Goal: Information Seeking & Learning: Compare options

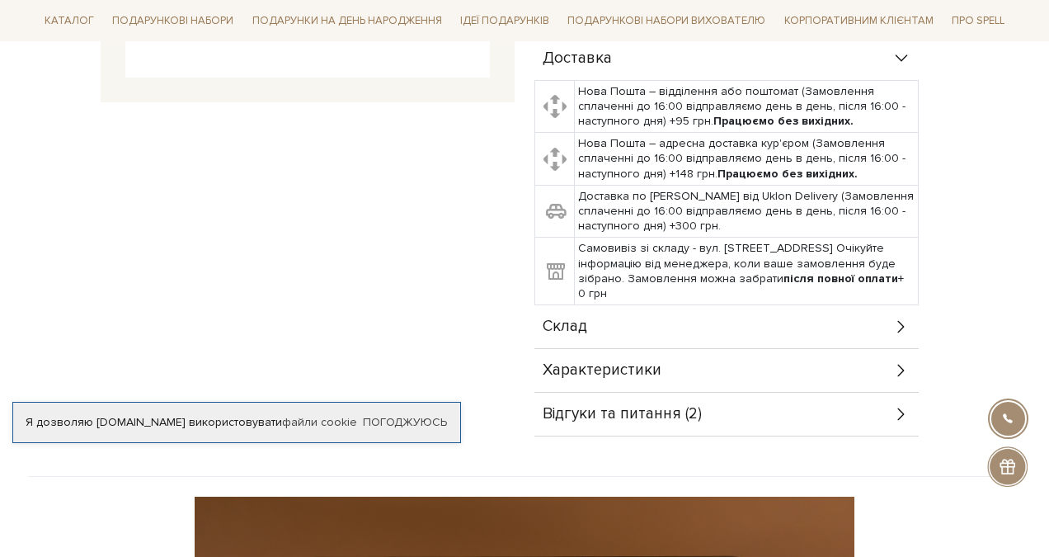
scroll to position [534, 0]
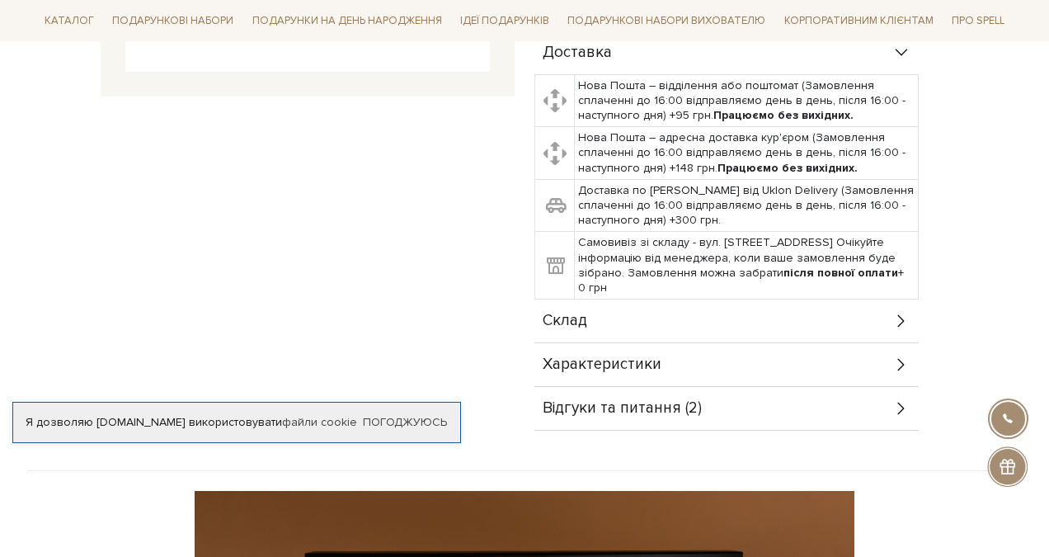
click at [668, 361] on div "Характеристики" at bounding box center [726, 364] width 384 height 43
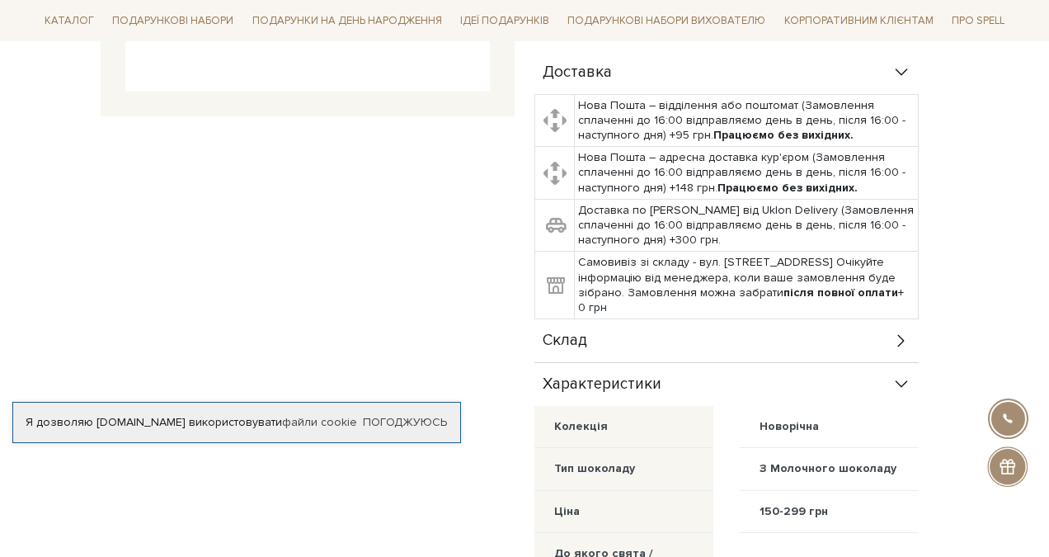
scroll to position [532, 0]
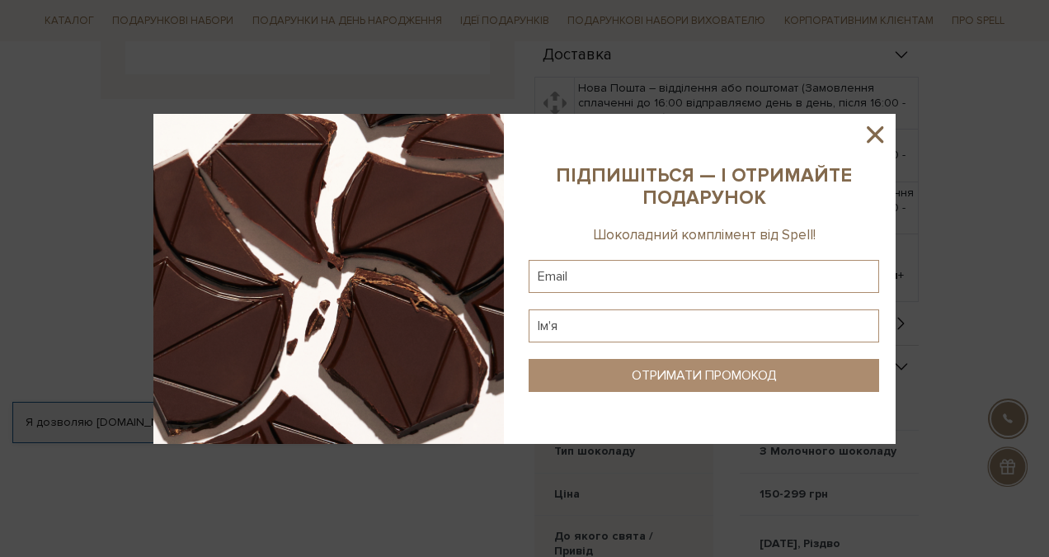
click at [877, 125] on icon at bounding box center [875, 134] width 28 height 28
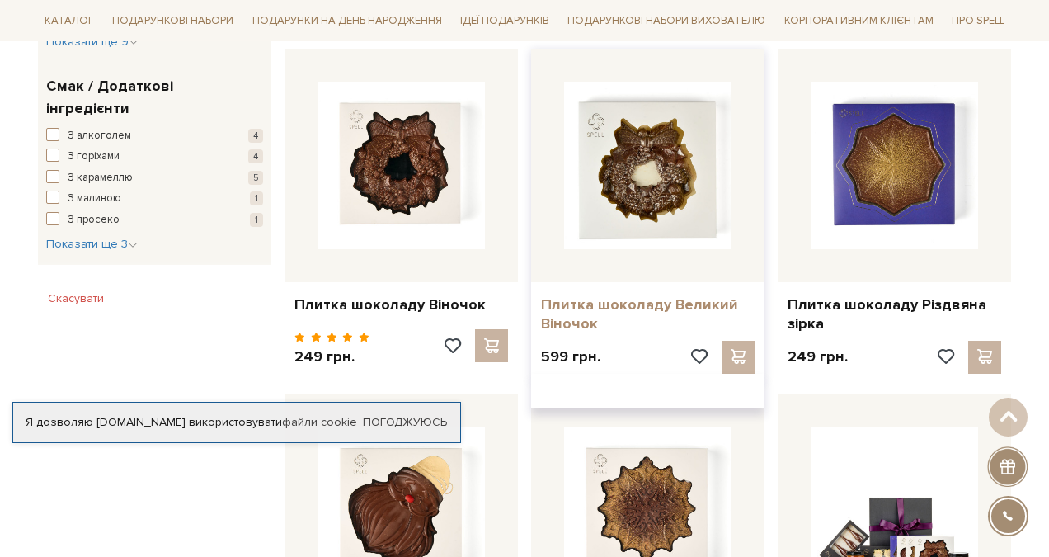
click at [649, 304] on link "Плитка шоколаду Великий Віночок" at bounding box center [648, 314] width 214 height 39
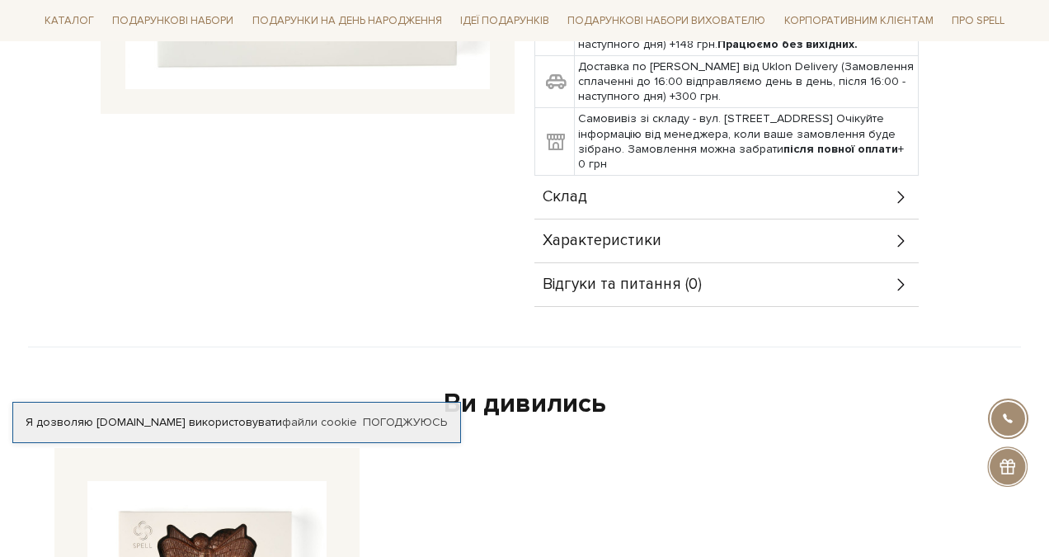
scroll to position [522, 0]
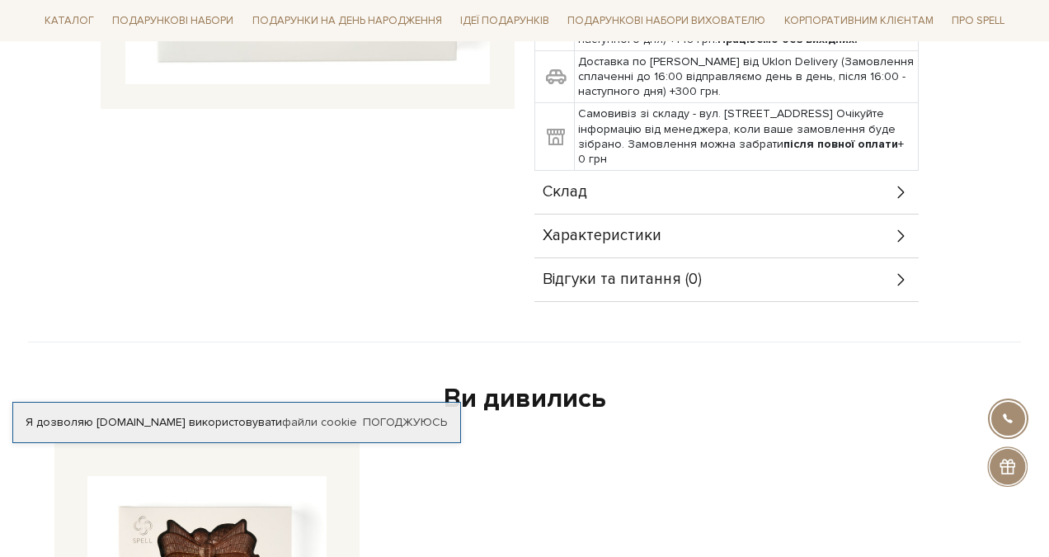
click at [647, 233] on span "Характеристики" at bounding box center [602, 235] width 119 height 15
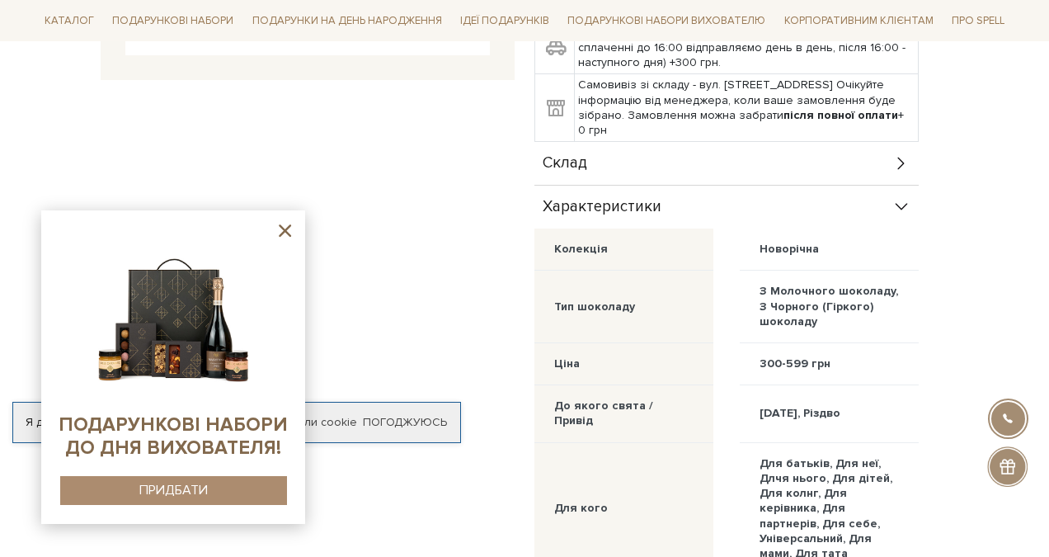
scroll to position [0, 0]
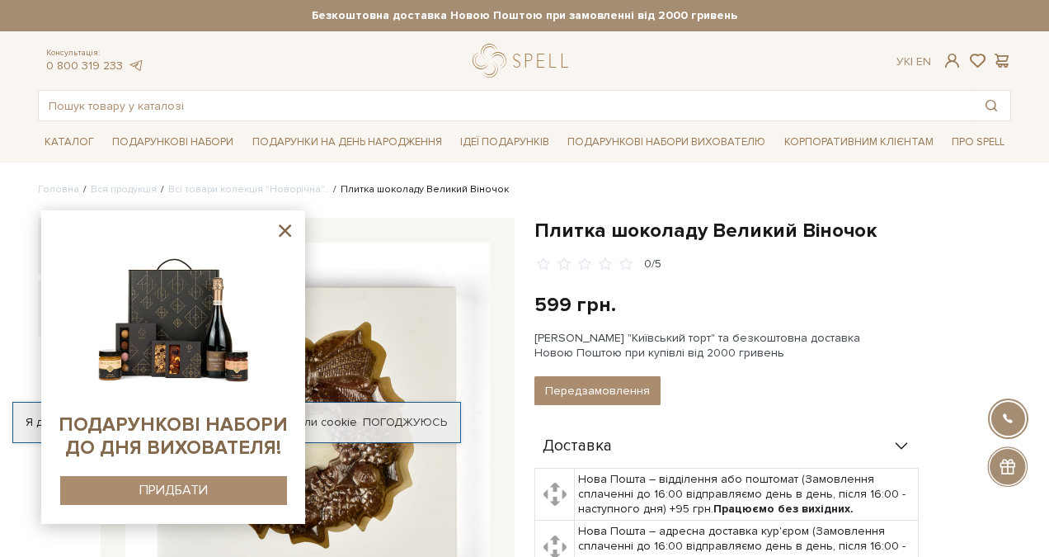
click at [281, 235] on icon at bounding box center [285, 230] width 12 height 12
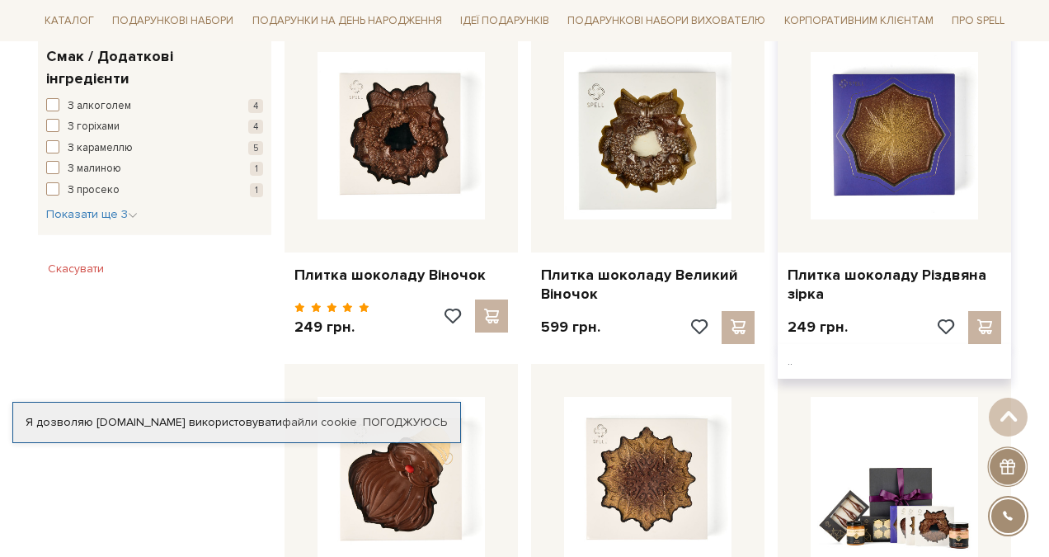
click at [921, 177] on img at bounding box center [894, 135] width 167 height 167
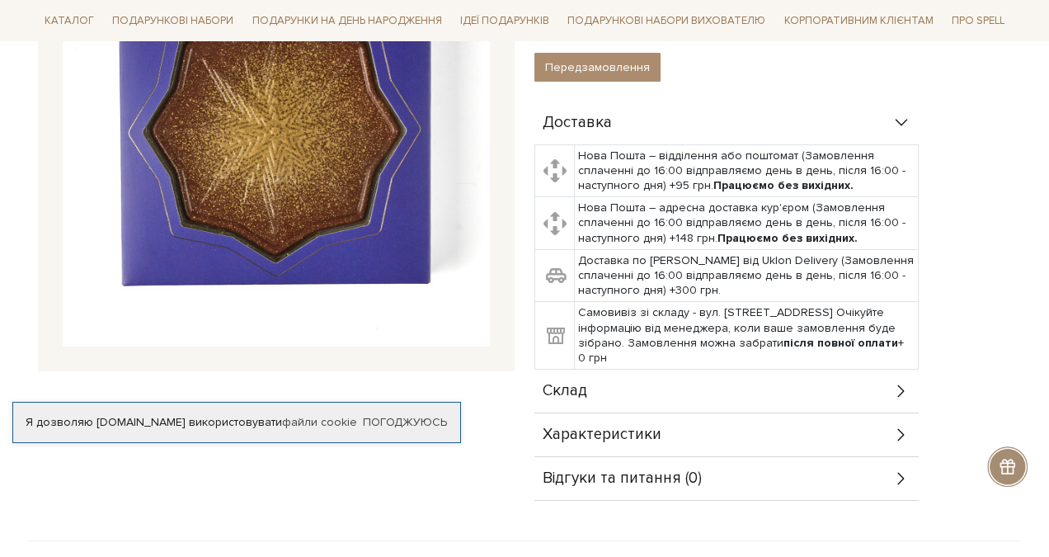
scroll to position [330, 0]
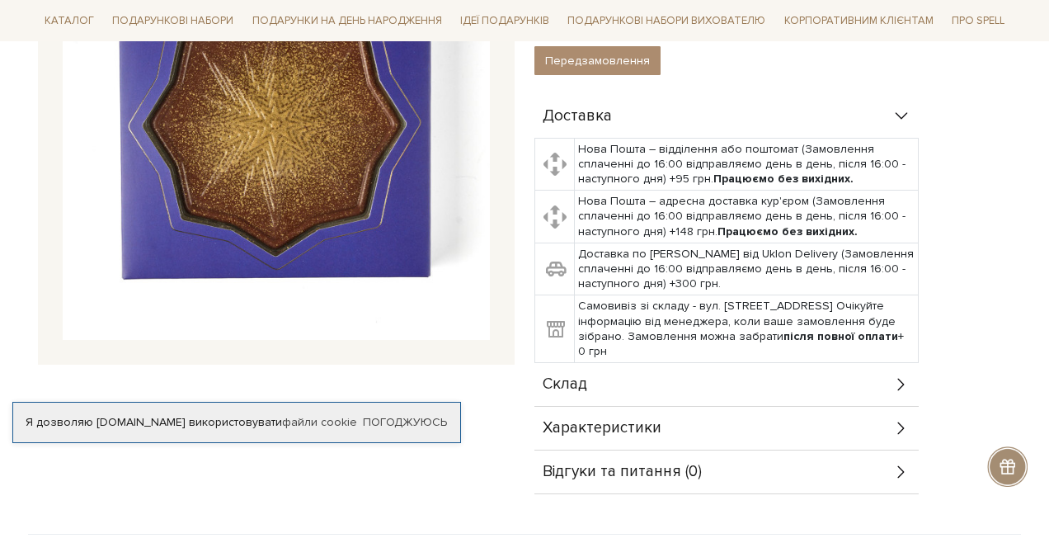
click at [595, 425] on span "Характеристики" at bounding box center [602, 428] width 119 height 15
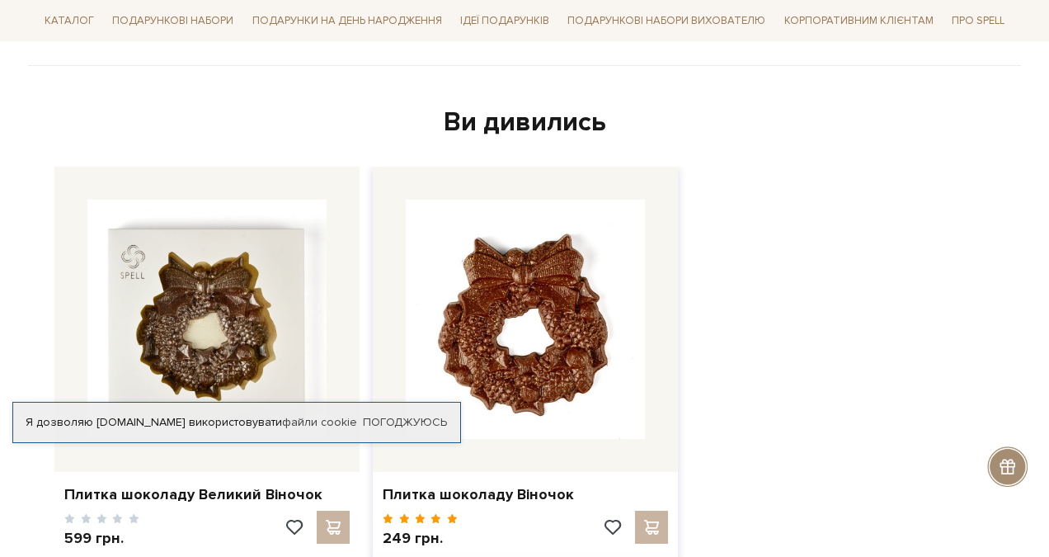
scroll to position [1143, 0]
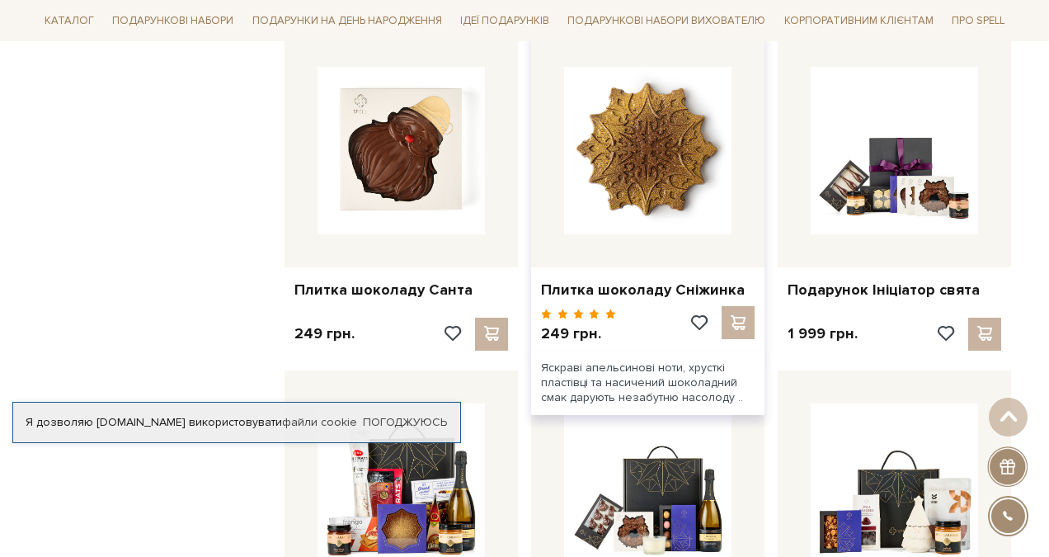
scroll to position [1323, 0]
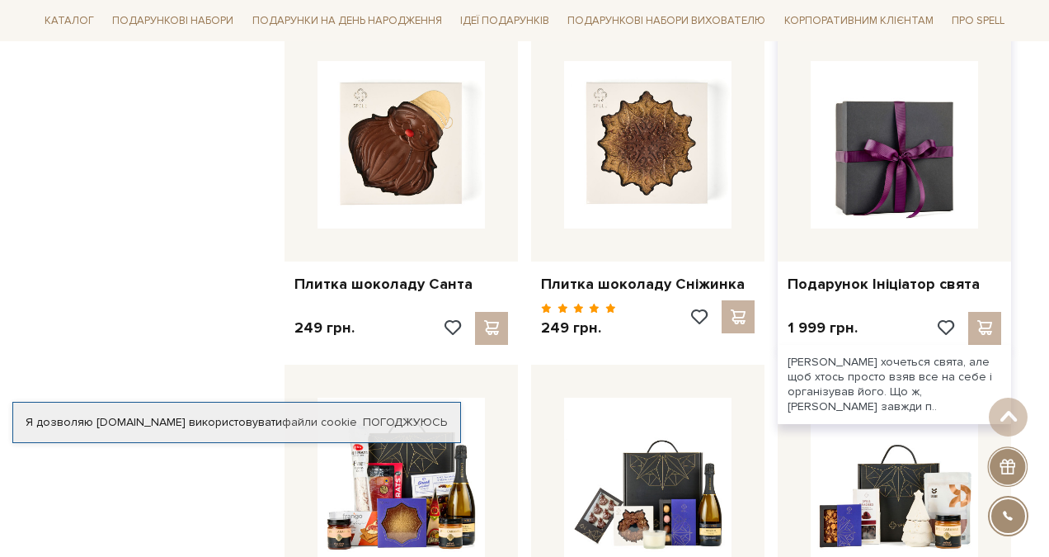
click at [917, 195] on img at bounding box center [894, 144] width 167 height 167
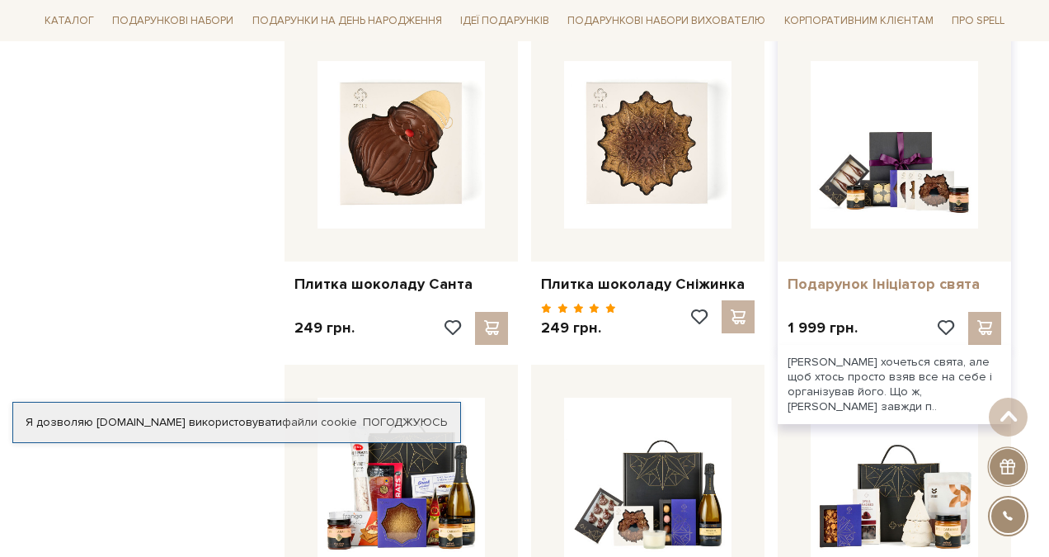
click at [866, 285] on link "Подарунок Ініціатор свята" at bounding box center [895, 284] width 214 height 19
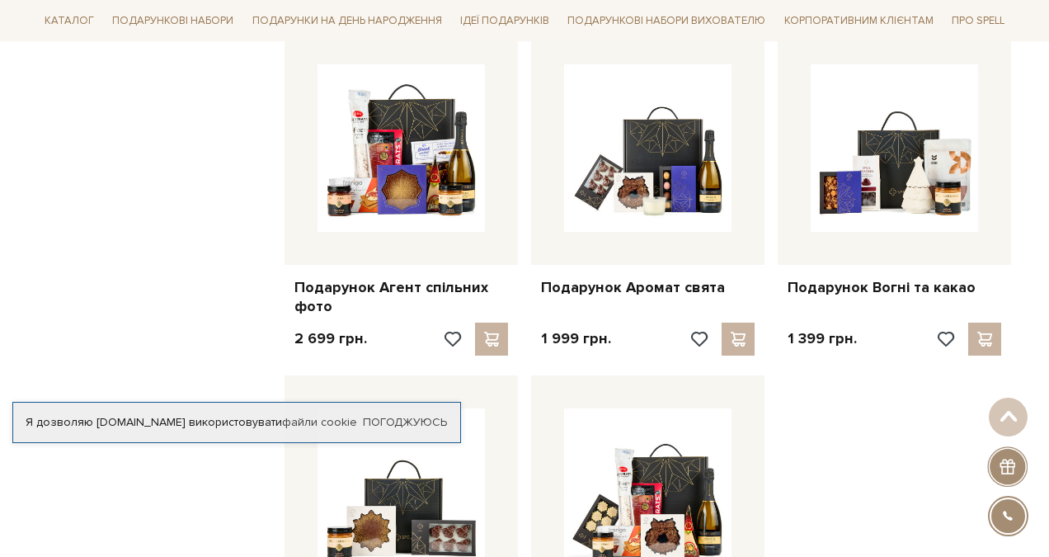
scroll to position [1660, 0]
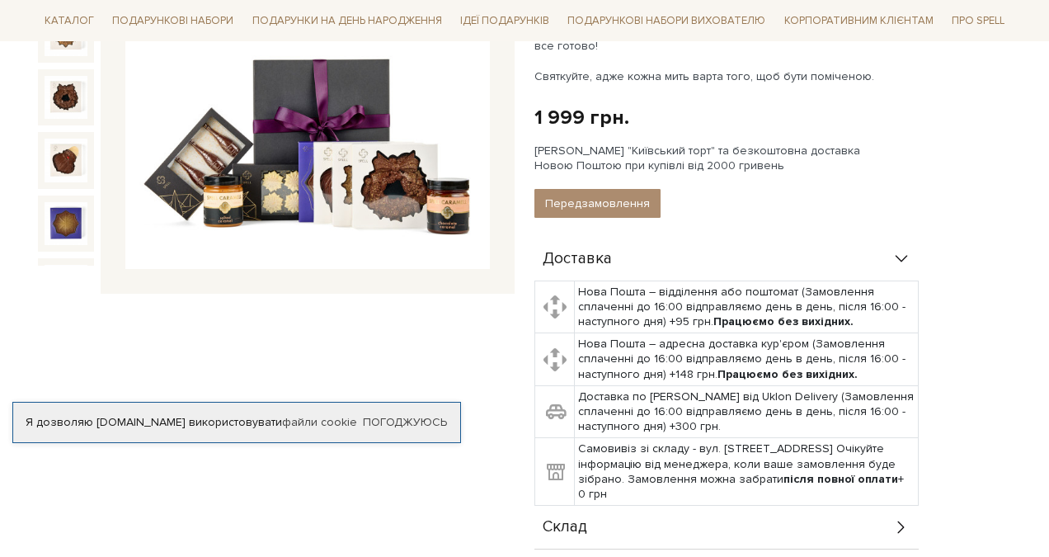
scroll to position [343, 0]
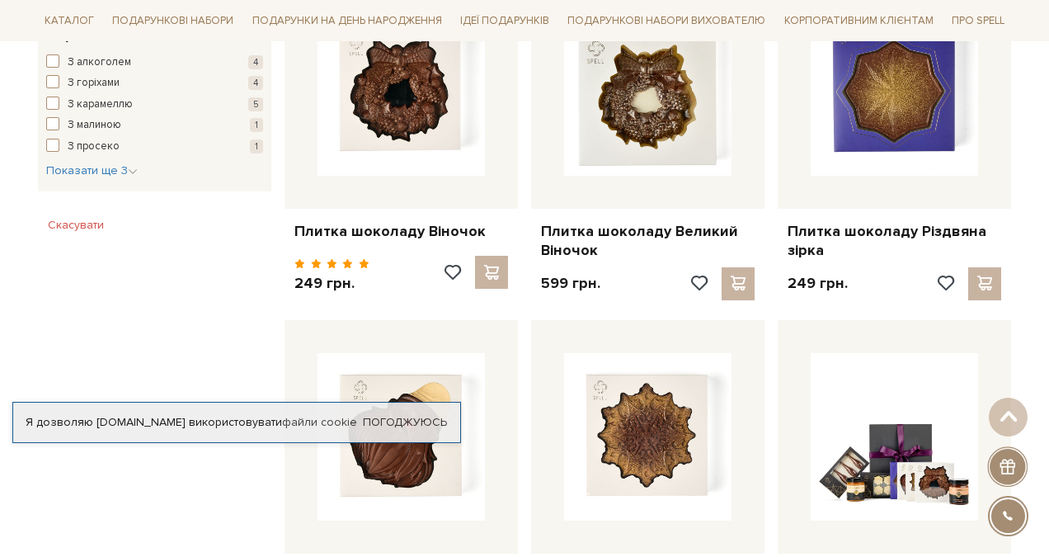
scroll to position [1033, 0]
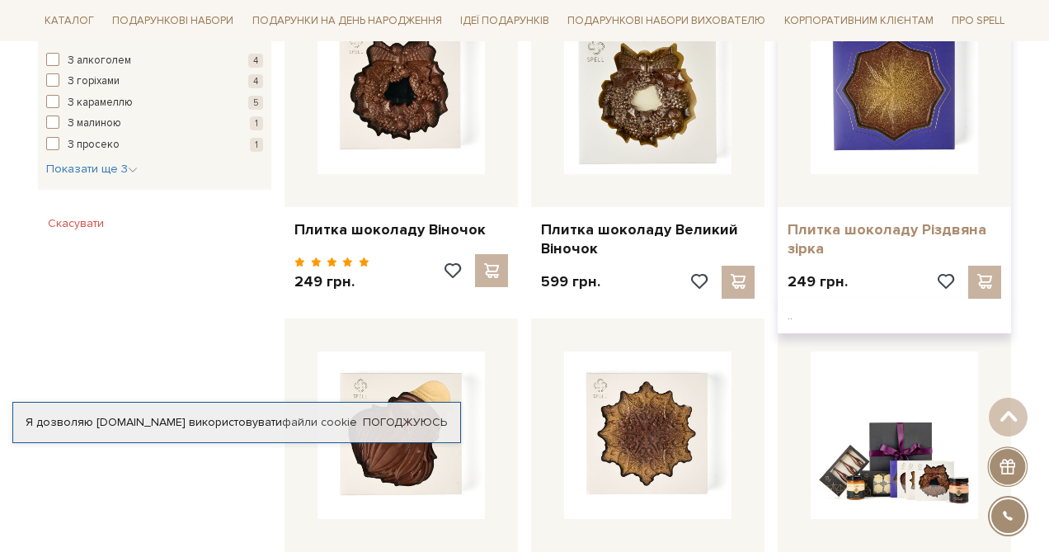
click at [937, 232] on link "Плитка шоколаду Різдвяна зірка" at bounding box center [895, 239] width 214 height 39
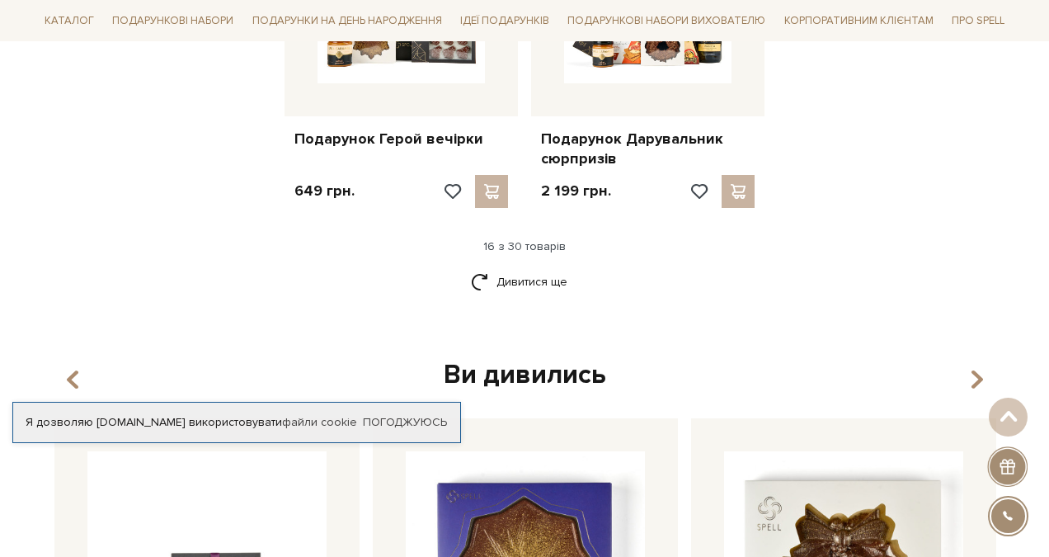
scroll to position [2150, 0]
click at [506, 281] on link "Дивитися ще" at bounding box center [524, 280] width 107 height 29
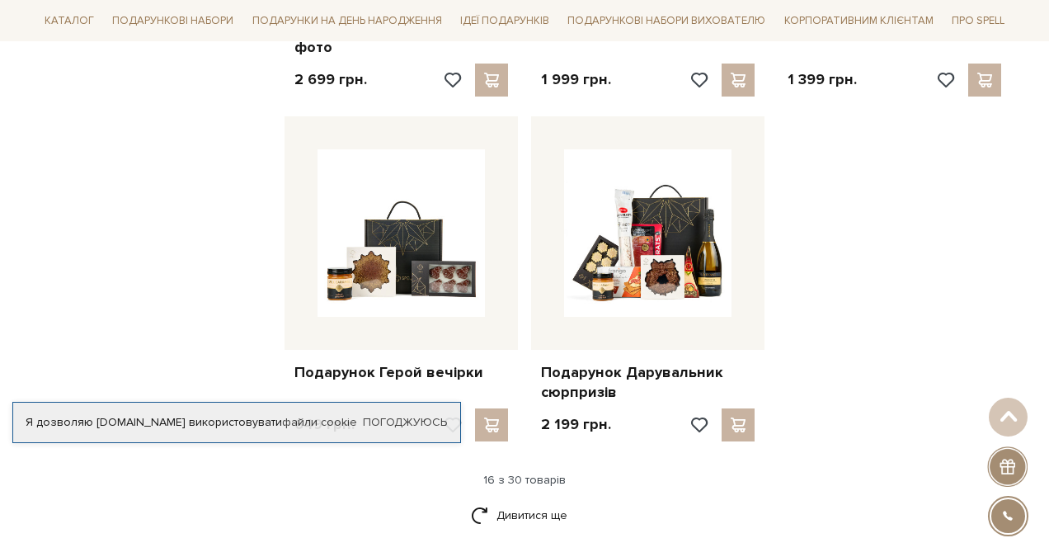
scroll to position [1909, 0]
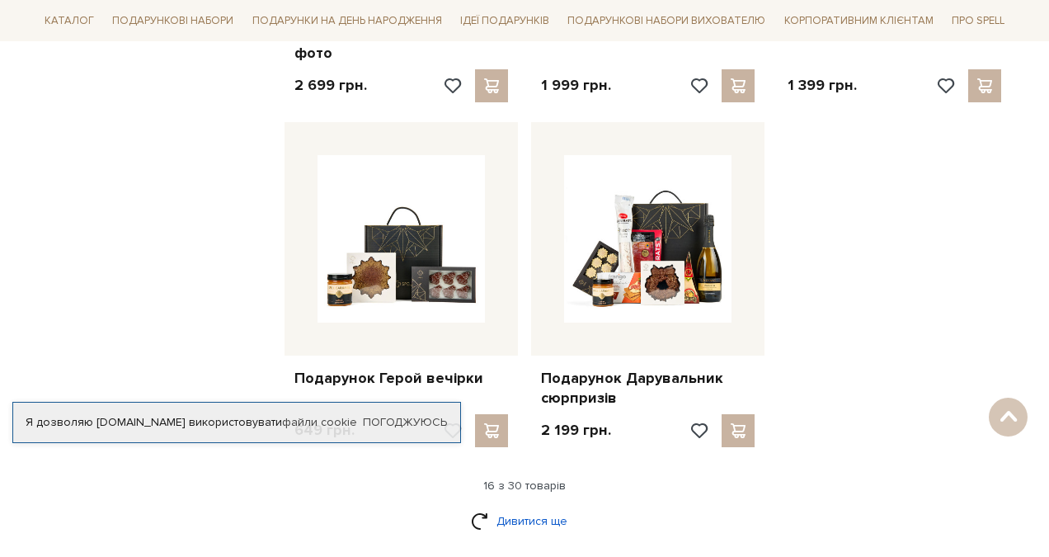
click at [512, 515] on link "Дивитися ще" at bounding box center [524, 520] width 107 height 29
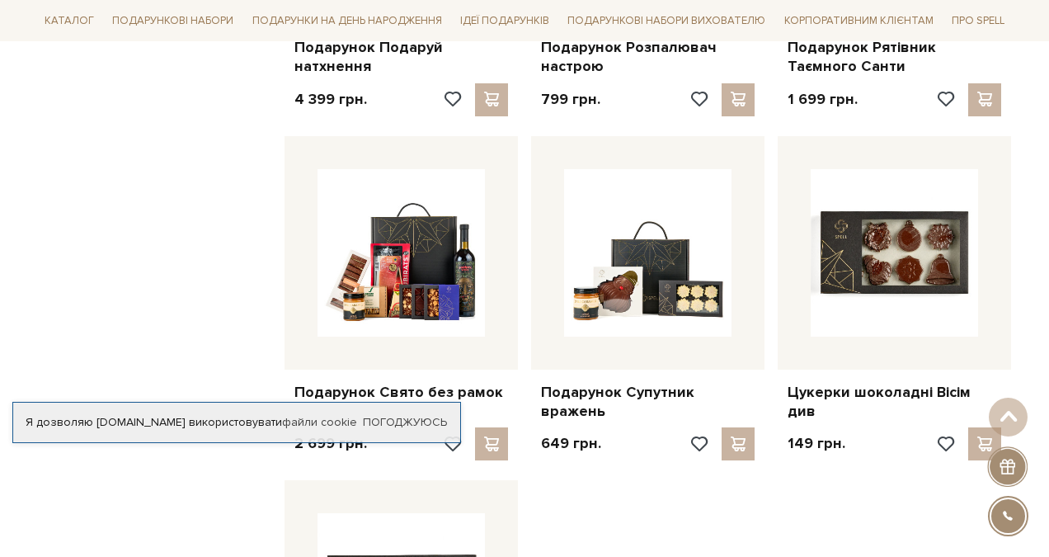
scroll to position [3268, 0]
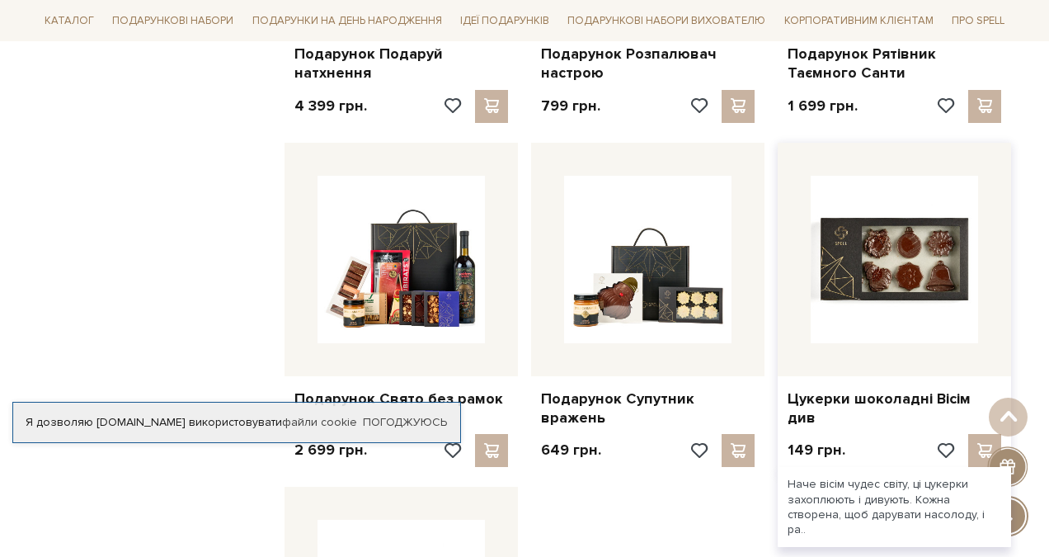
click at [950, 259] on img at bounding box center [894, 259] width 167 height 167
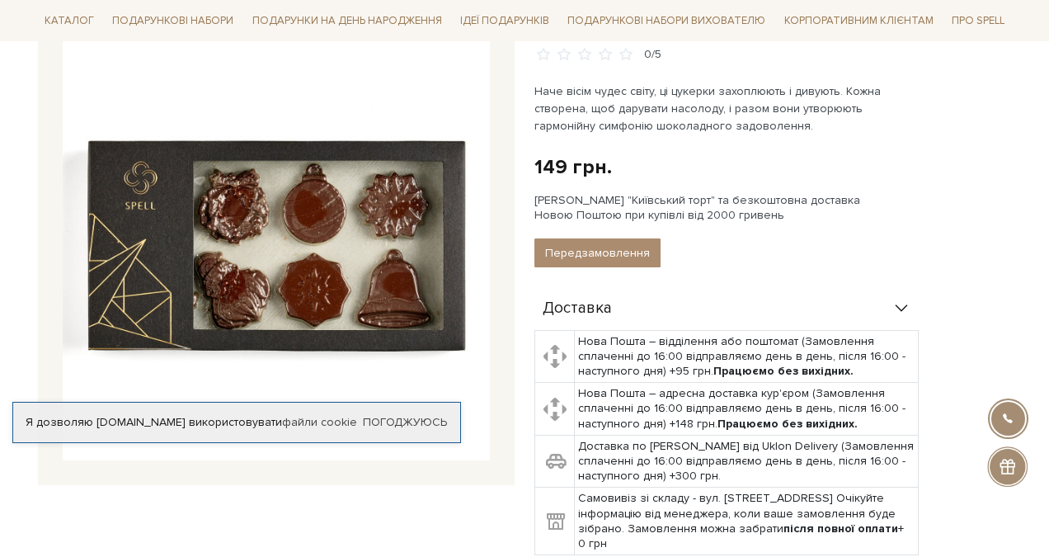
scroll to position [212, 0]
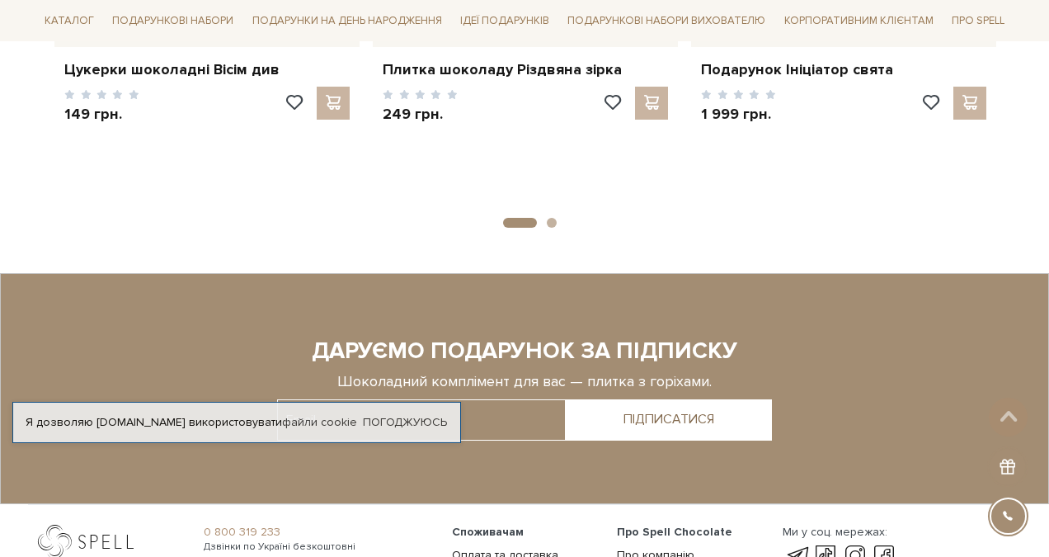
scroll to position [3056, 0]
